Goal: Navigation & Orientation: Find specific page/section

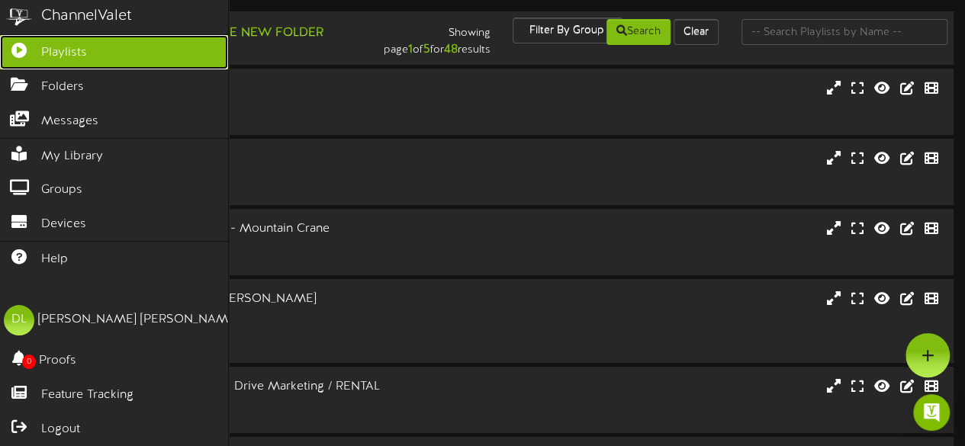
click at [77, 53] on span "Playlists" at bounding box center [64, 53] width 46 height 18
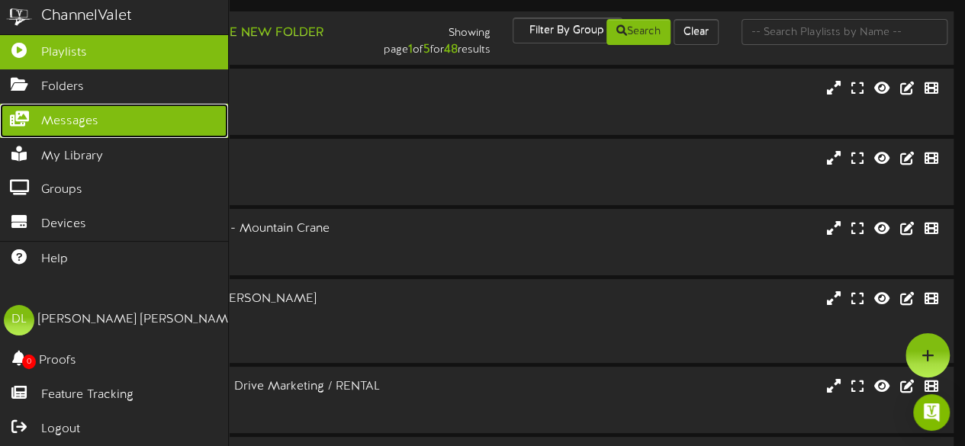
click at [74, 118] on span "Messages" at bounding box center [69, 122] width 57 height 18
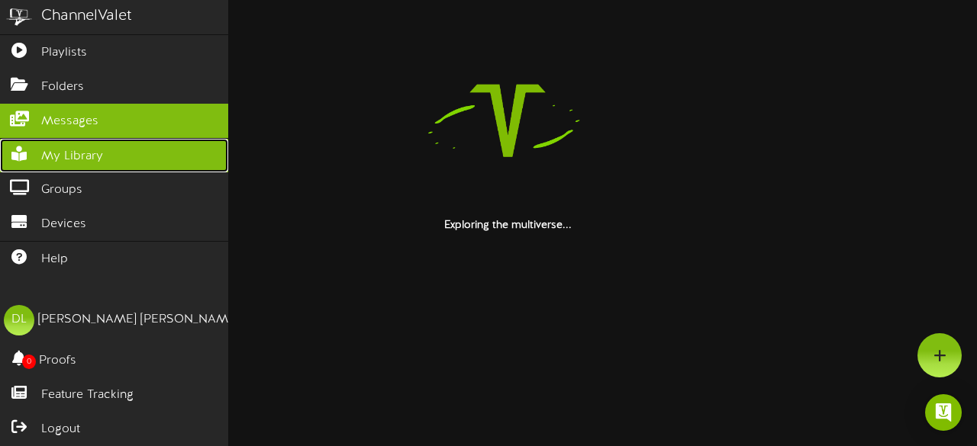
click at [82, 148] on span "My Library" at bounding box center [72, 157] width 62 height 18
